Goal: Check status: Check status

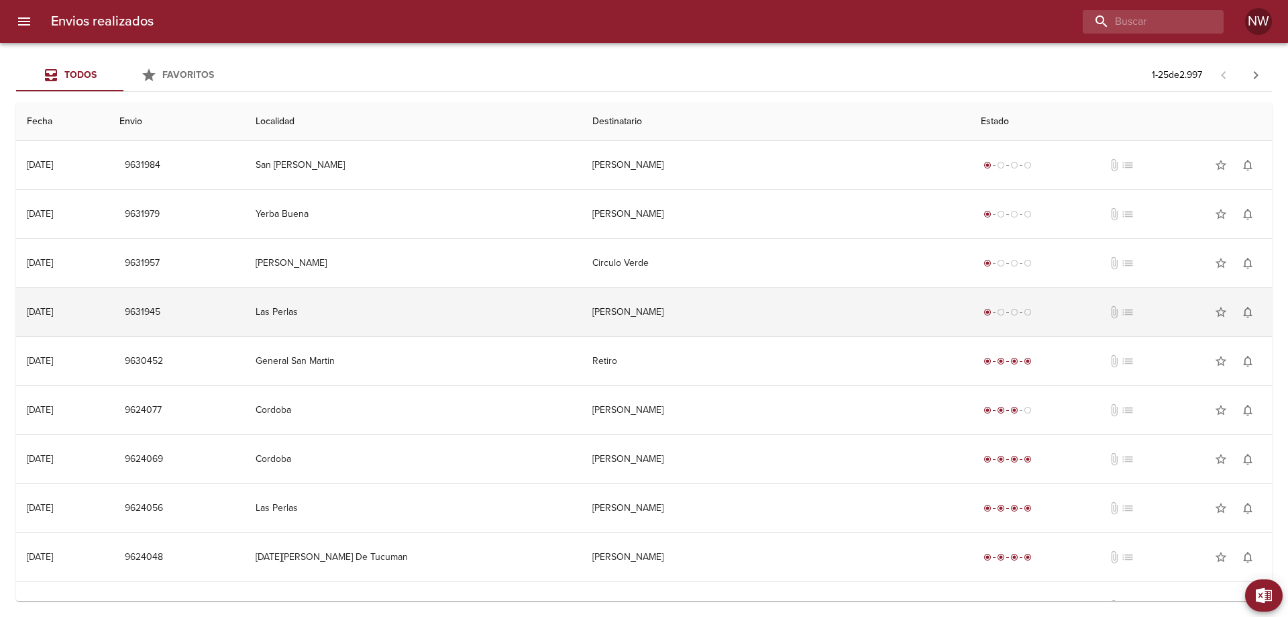
click at [780, 321] on td "[PERSON_NAME]" at bounding box center [776, 312] width 388 height 48
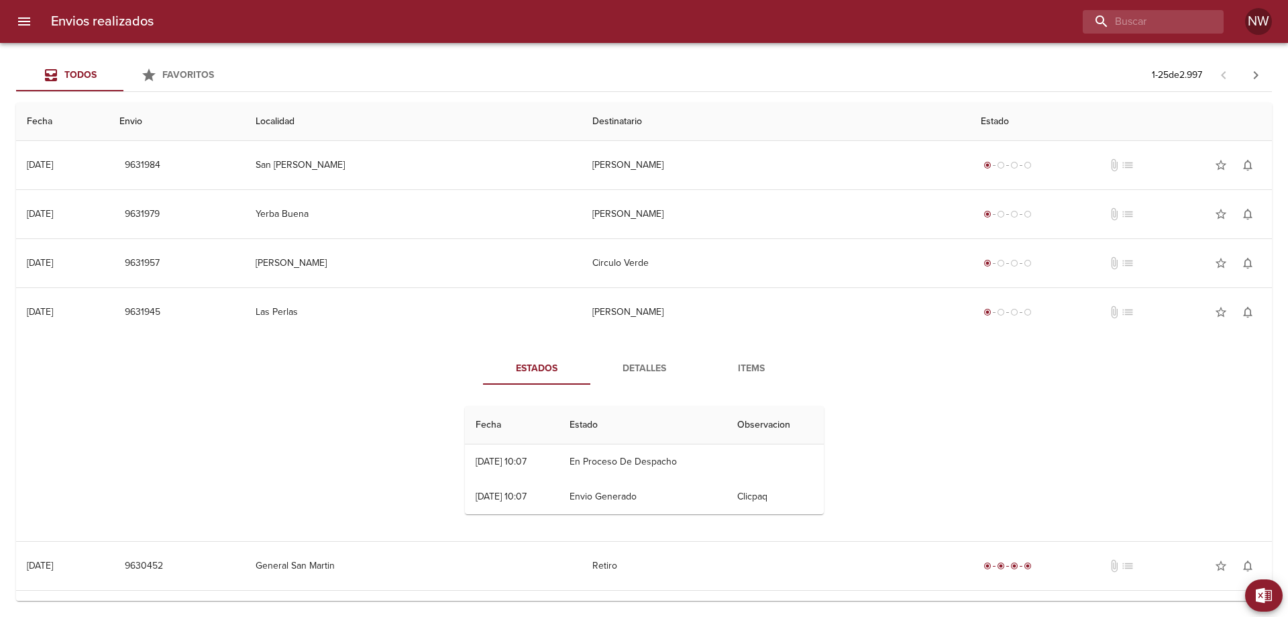
click at [680, 376] on span "Detalles" at bounding box center [643, 368] width 91 height 17
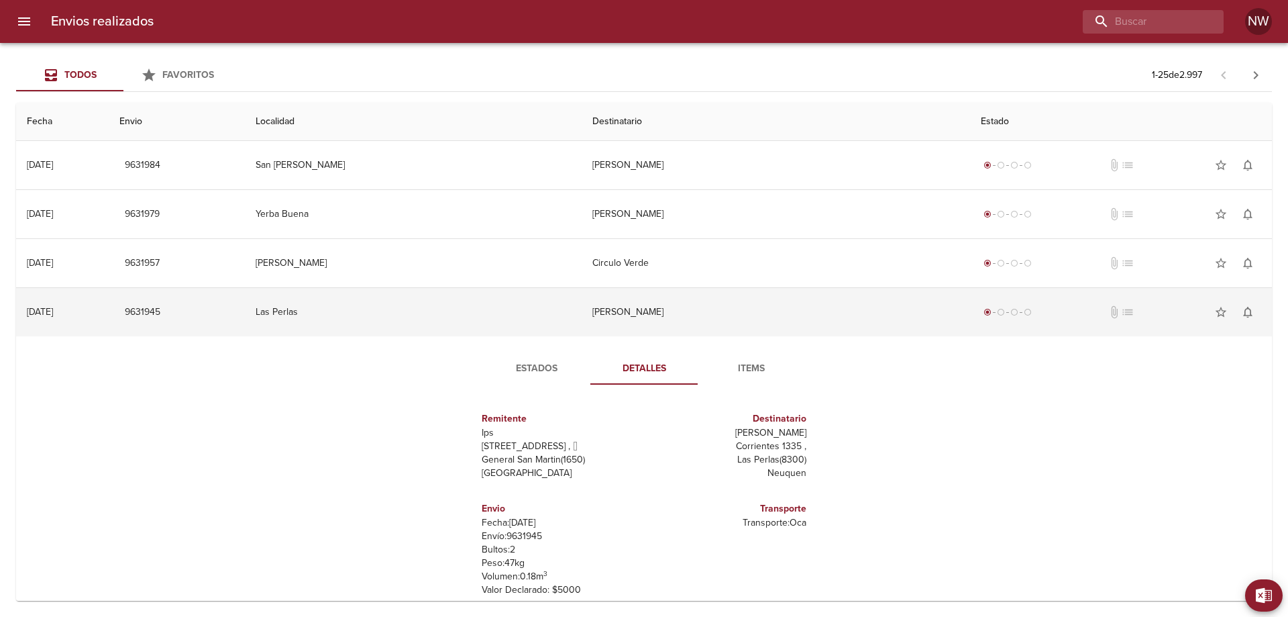
click at [649, 319] on td "[PERSON_NAME]" at bounding box center [776, 312] width 388 height 48
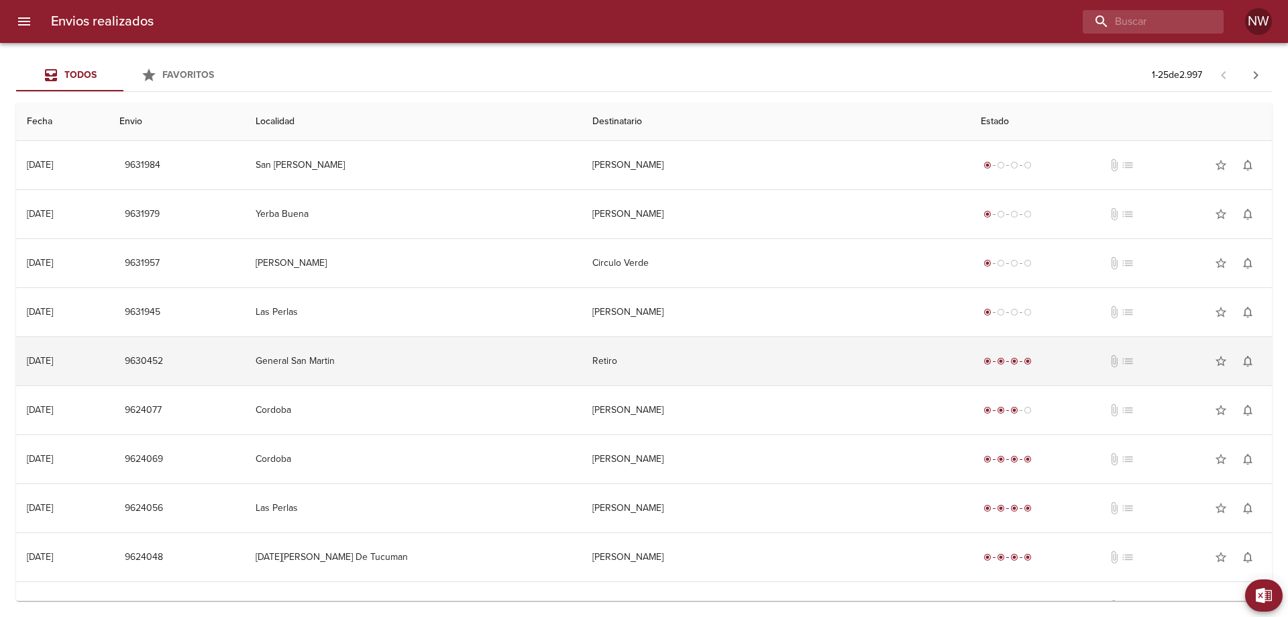
click at [673, 366] on td "Retiro" at bounding box center [776, 361] width 388 height 48
click at [645, 385] on td "Retiro" at bounding box center [776, 361] width 388 height 48
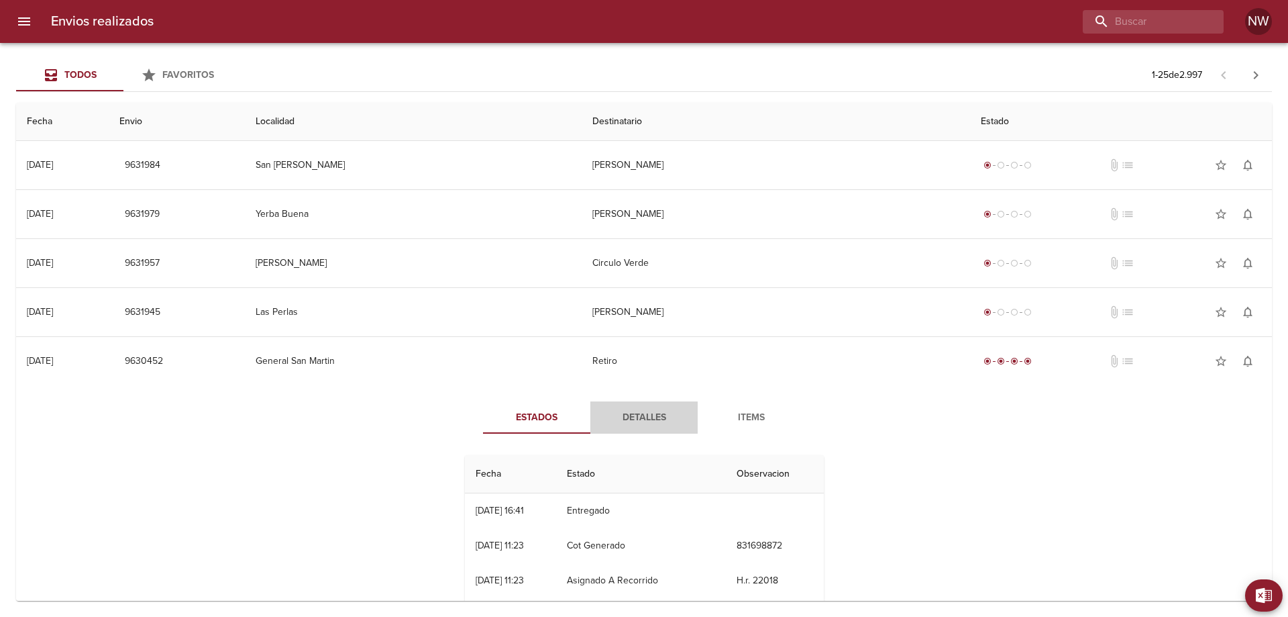
click at [648, 426] on span "Detalles" at bounding box center [643, 417] width 91 height 17
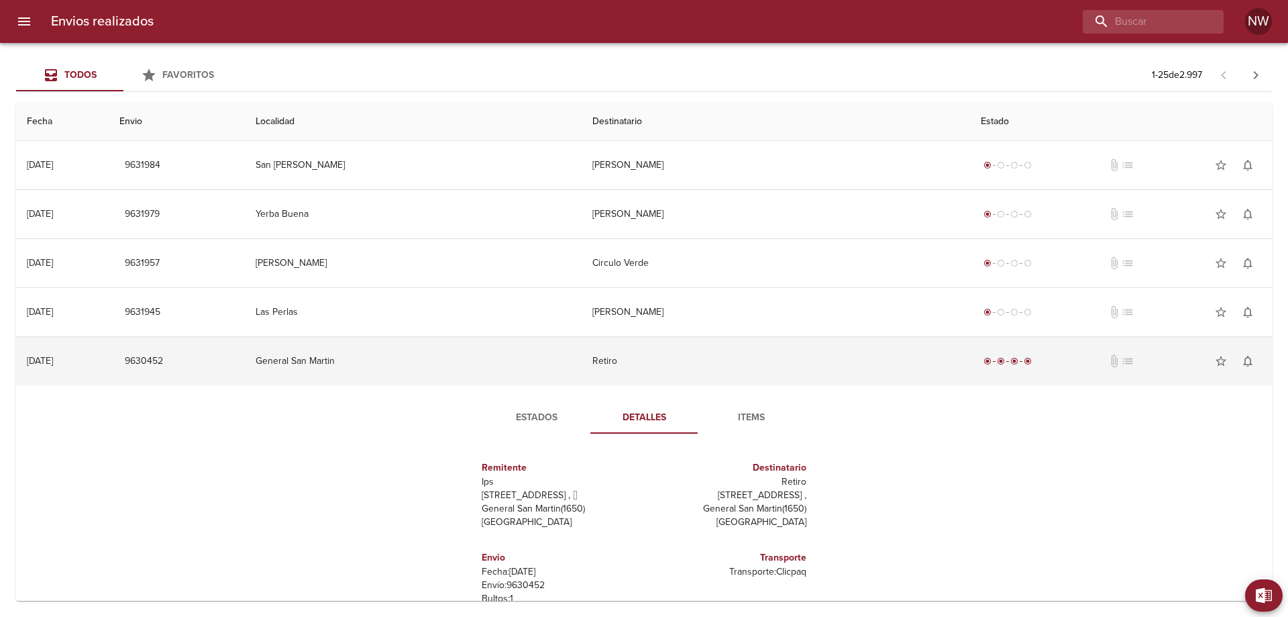
click at [656, 360] on td "Retiro" at bounding box center [776, 361] width 388 height 48
